Goal: Transaction & Acquisition: Purchase product/service

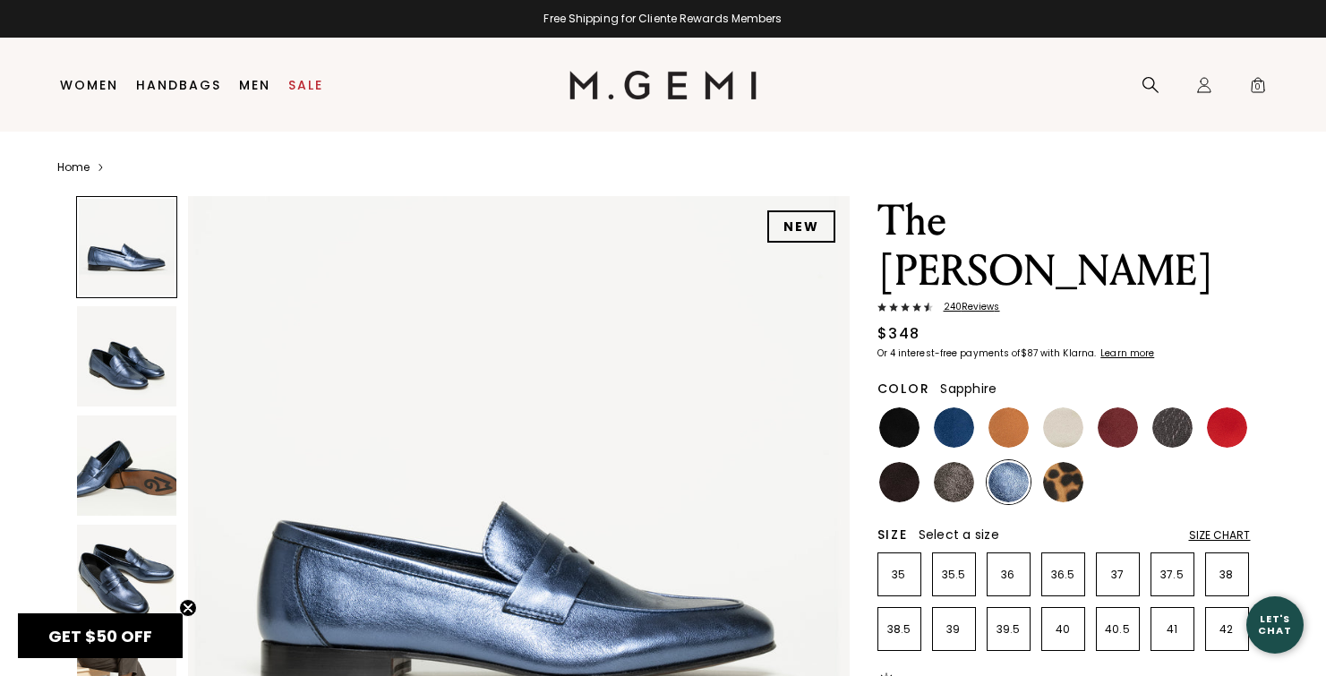
click at [707, 96] on img at bounding box center [663, 85] width 187 height 29
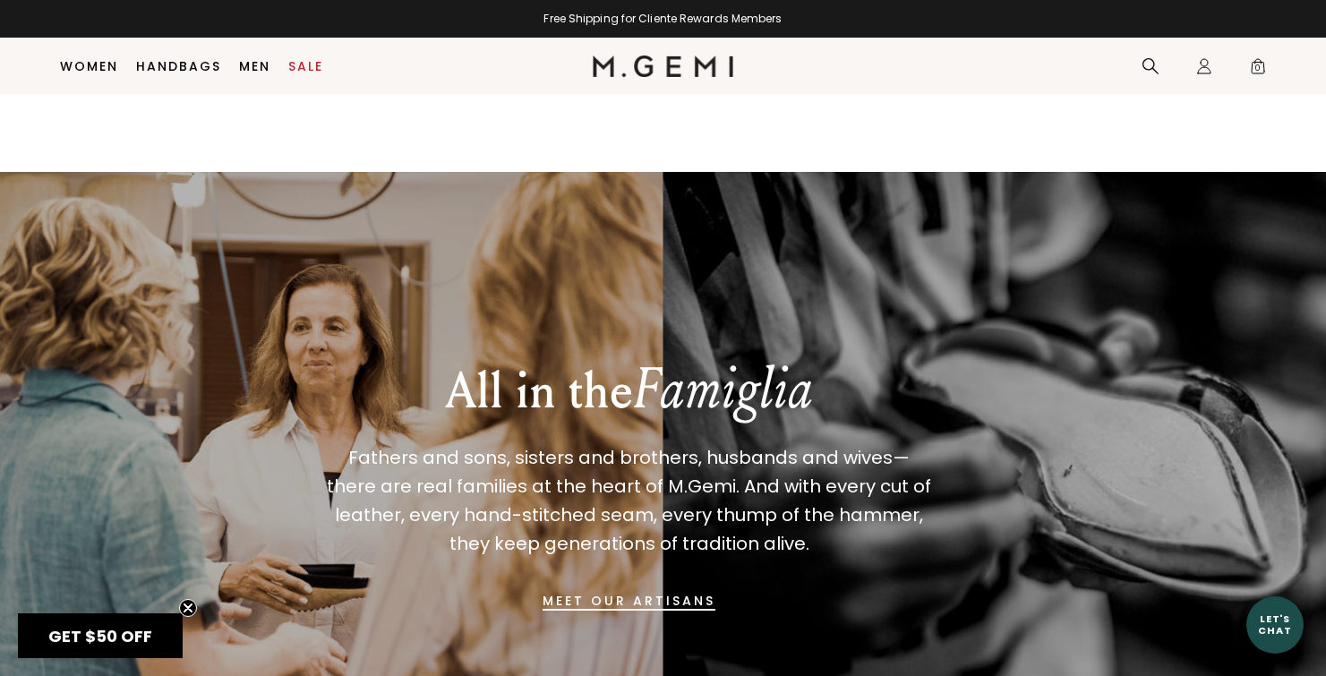
scroll to position [1135, 0]
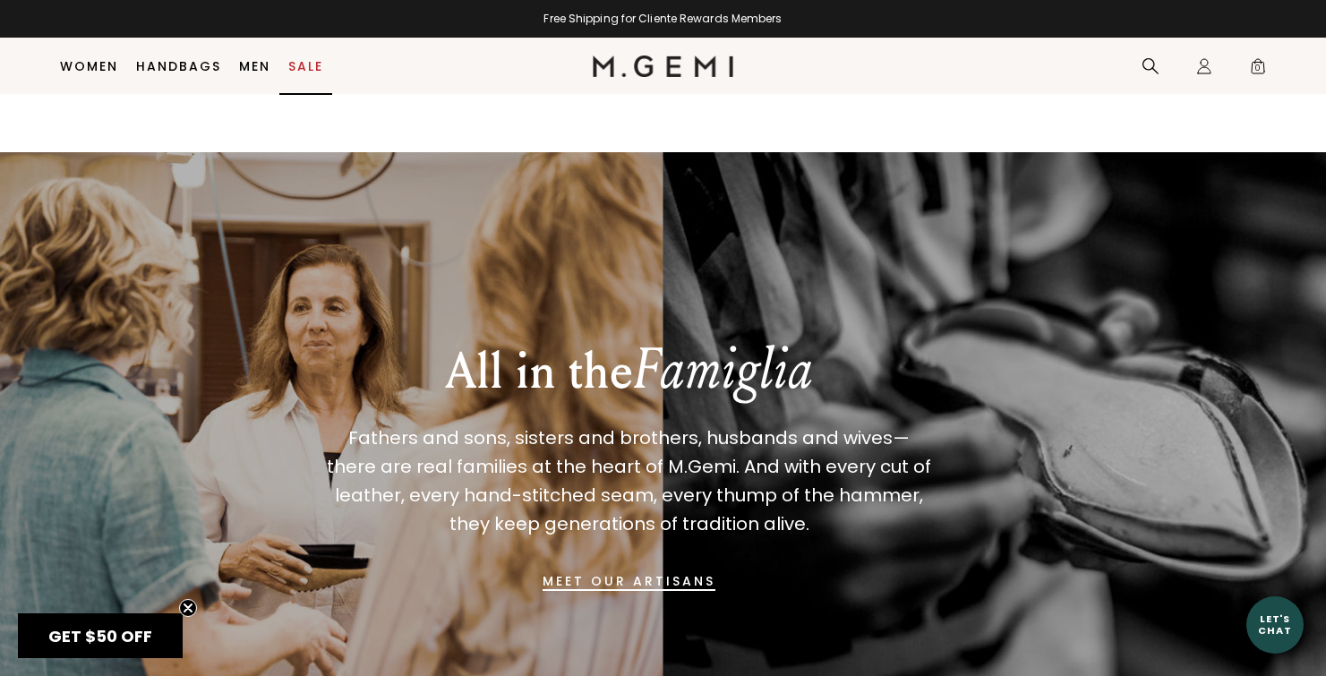
click at [307, 71] on link "Sale" at bounding box center [305, 66] width 35 height 14
